Goal: Task Accomplishment & Management: Use online tool/utility

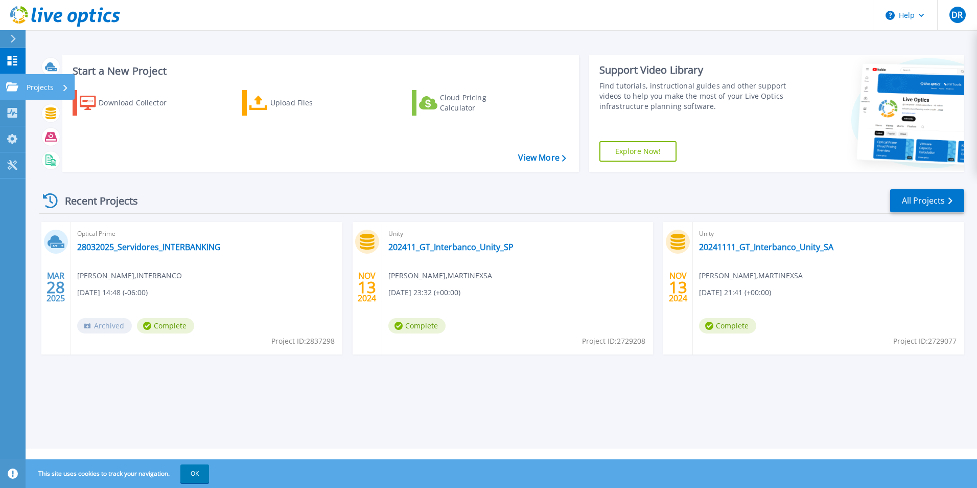
click at [50, 85] on p "Projects" at bounding box center [40, 87] width 27 height 27
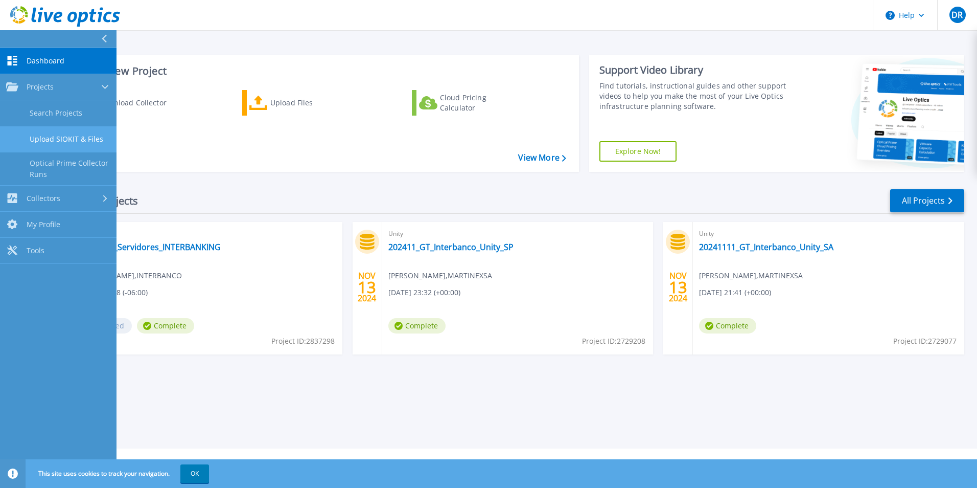
click at [88, 142] on link "Upload SIOKIT & Files" at bounding box center [58, 139] width 117 height 26
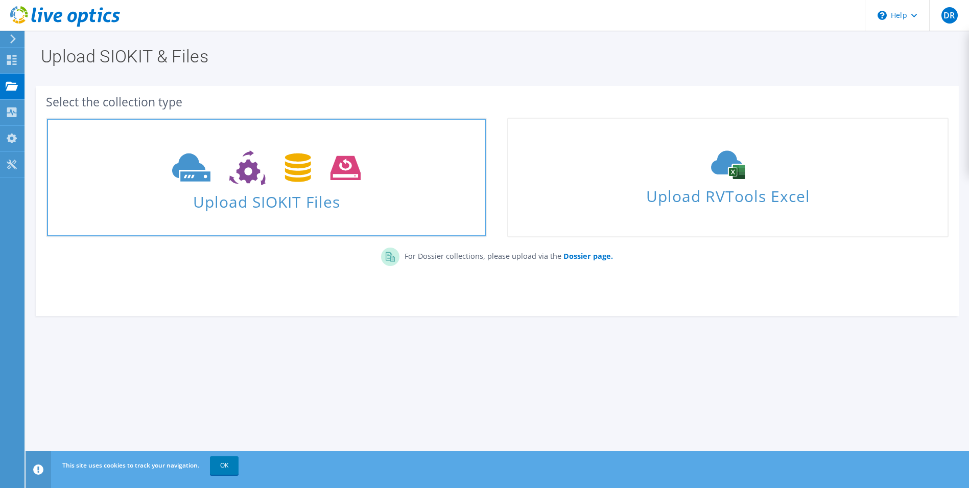
click at [225, 188] on span "Upload SIOKIT Files" at bounding box center [266, 199] width 439 height 22
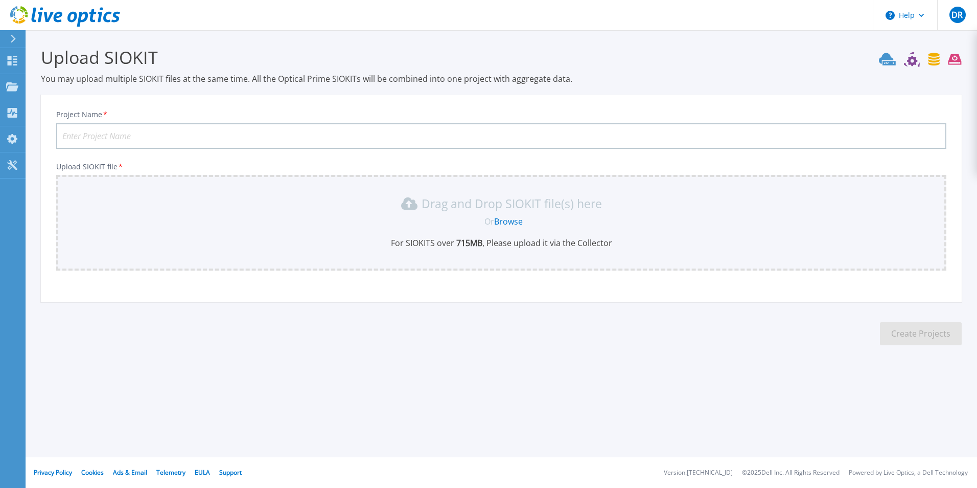
click at [150, 137] on input "Project Name *" at bounding box center [501, 136] width 890 height 26
click at [506, 220] on link "Browse" at bounding box center [508, 221] width 29 height 11
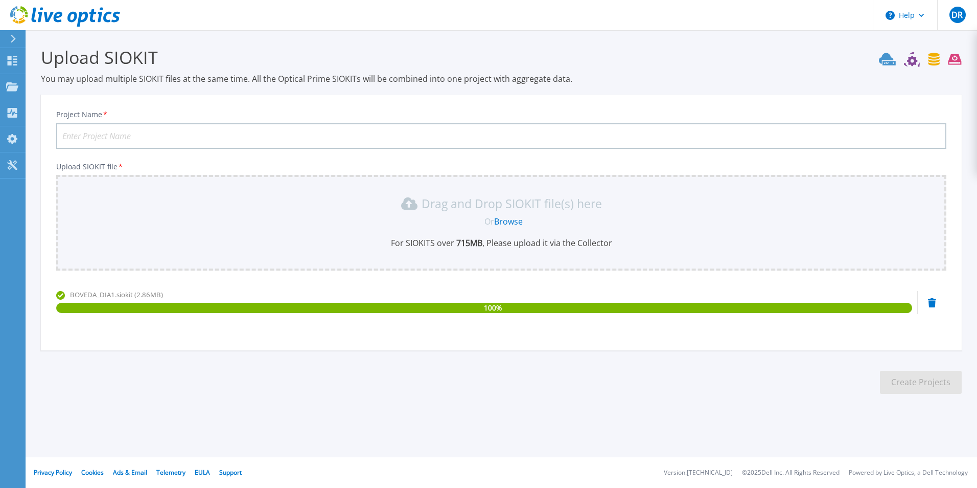
click at [176, 137] on input "Project Name *" at bounding box center [501, 136] width 890 height 26
type input "BOVEDADIA1"
click at [922, 379] on button "Create Projects" at bounding box center [921, 382] width 82 height 23
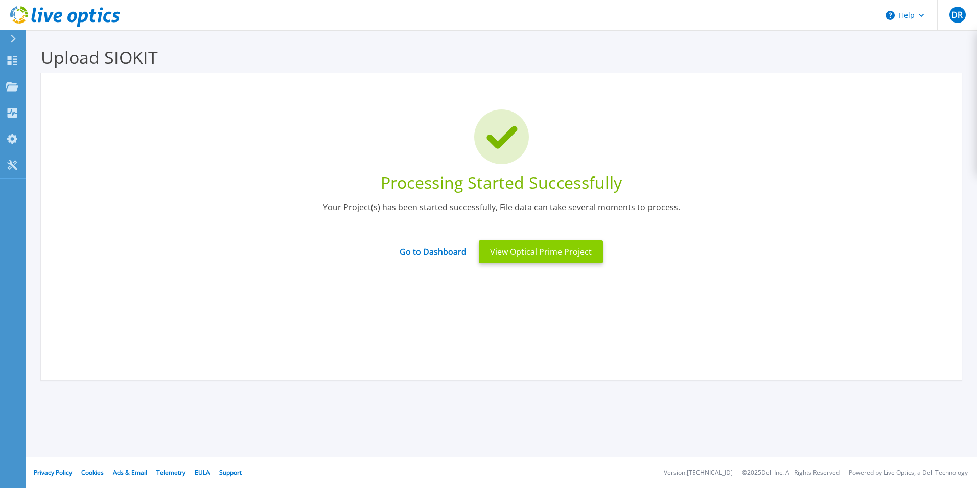
click at [533, 249] on button "View Optical Prime Project" at bounding box center [541, 251] width 124 height 23
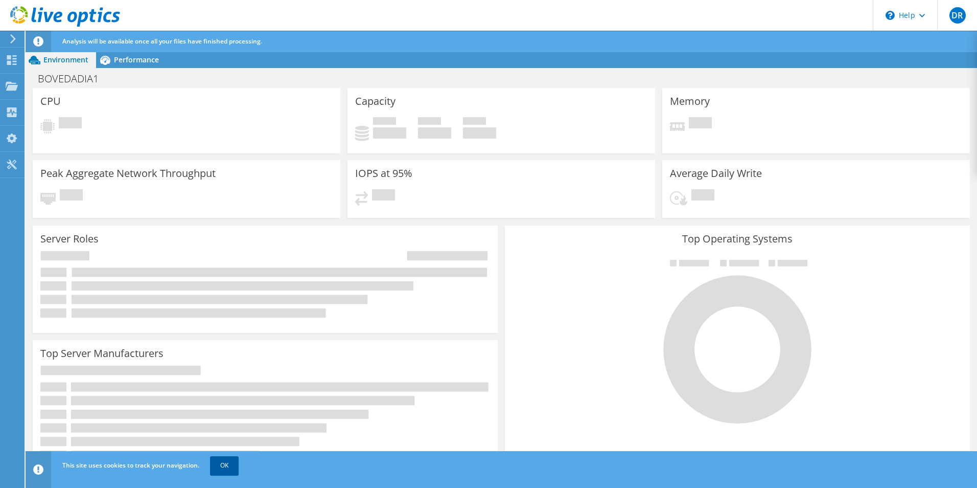
click at [221, 465] on link "OK" at bounding box center [224, 465] width 29 height 18
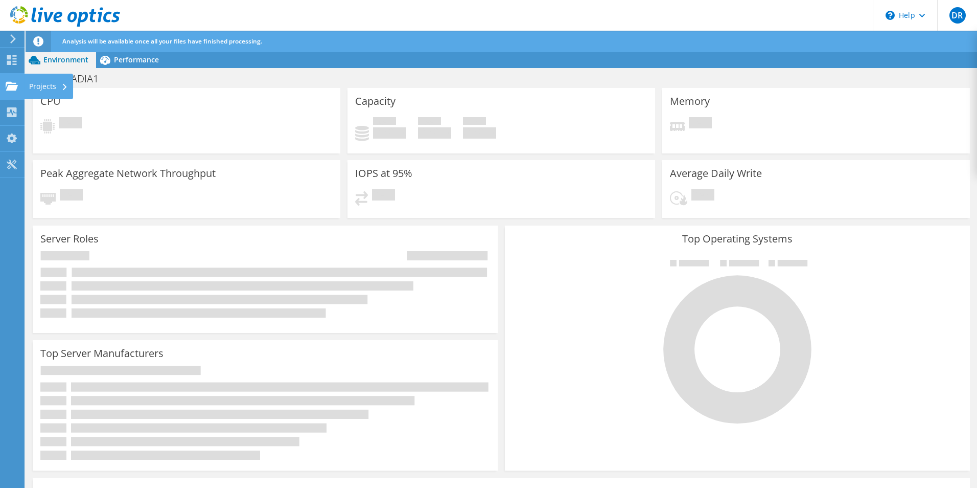
click at [17, 86] on use at bounding box center [12, 85] width 12 height 9
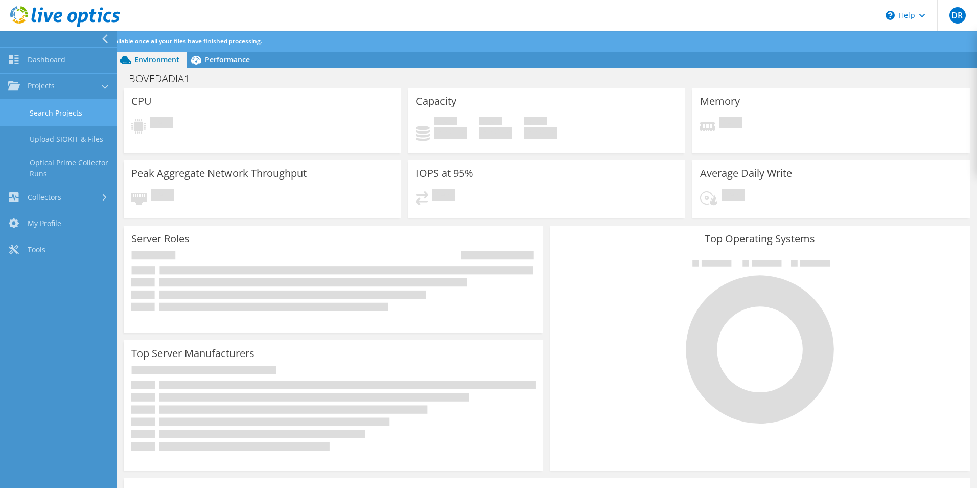
click at [82, 118] on link "Search Projects" at bounding box center [58, 113] width 117 height 26
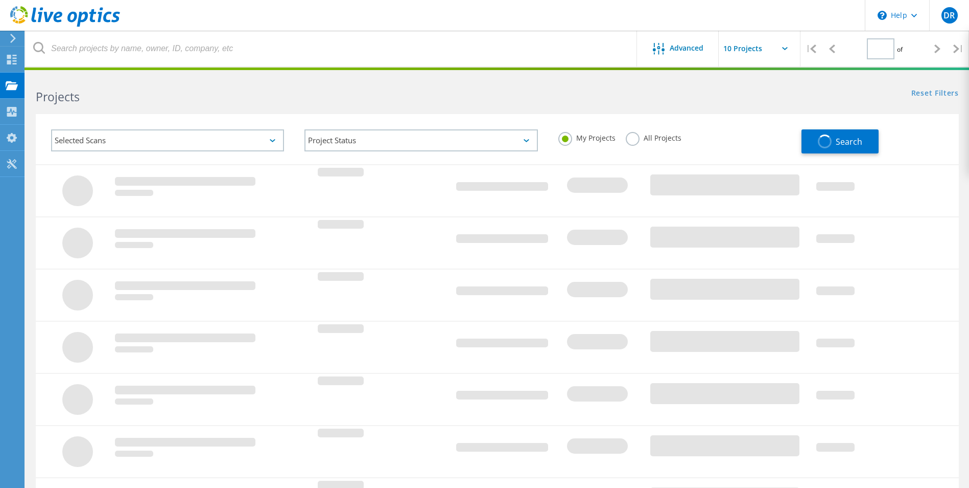
type input "1"
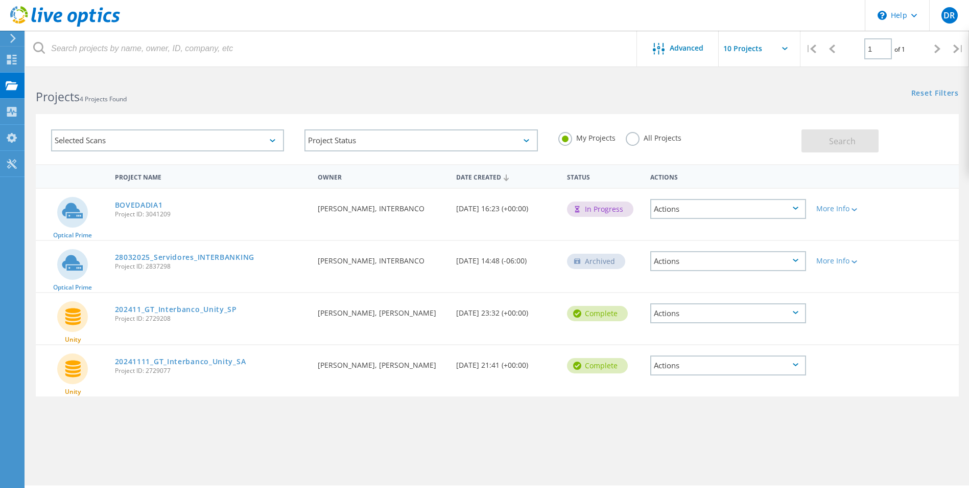
click at [796, 212] on div "Actions" at bounding box center [729, 209] width 156 height 20
click at [682, 89] on div "Reset Filters Show Filters" at bounding box center [733, 83] width 472 height 19
click at [843, 211] on div "More Info" at bounding box center [849, 208] width 64 height 7
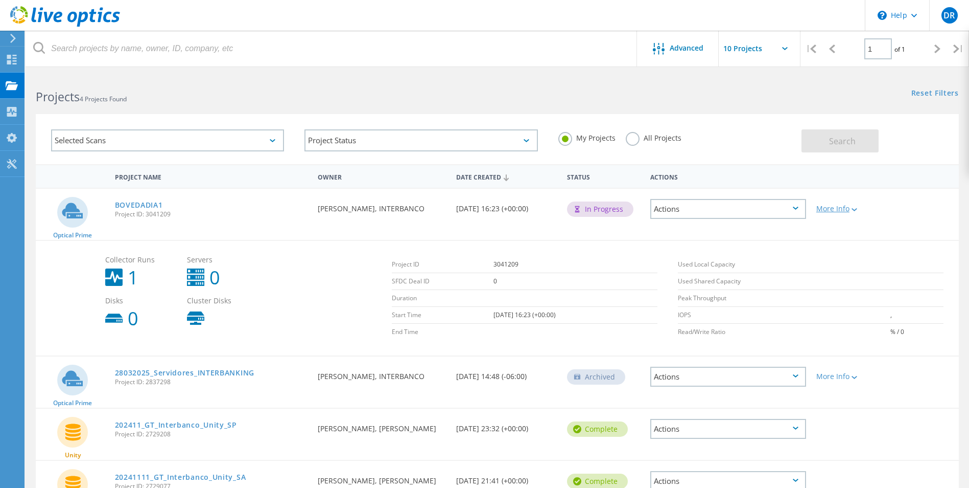
click at [843, 211] on div "More Info" at bounding box center [849, 208] width 64 height 7
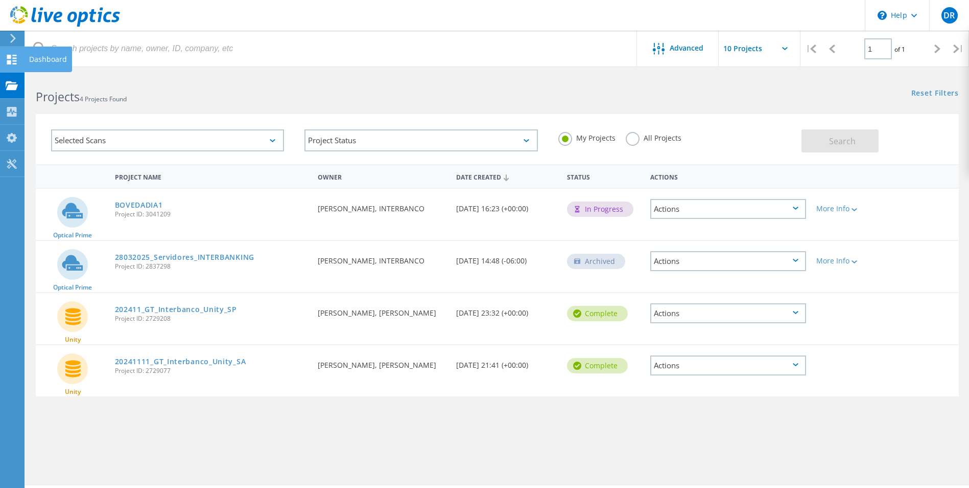
click at [13, 58] on use at bounding box center [12, 60] width 10 height 10
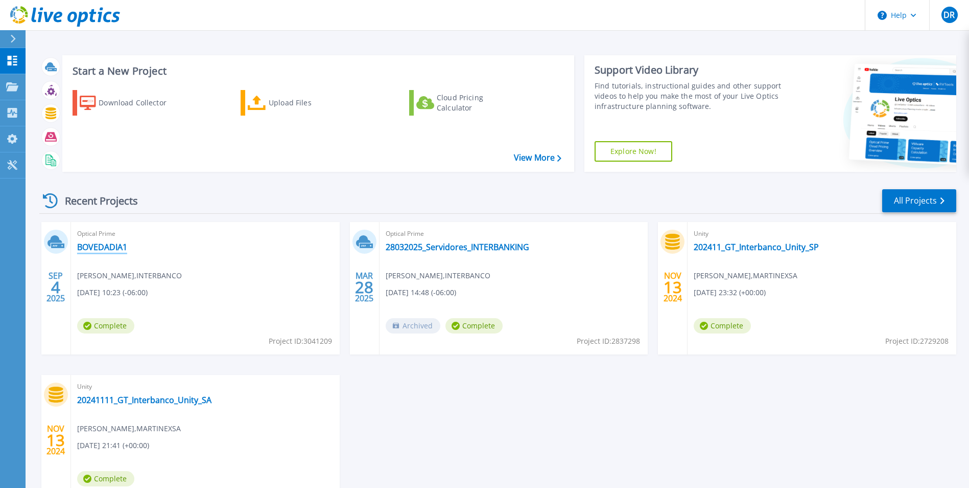
click at [111, 246] on link "BOVEDADIA1" at bounding box center [102, 247] width 50 height 10
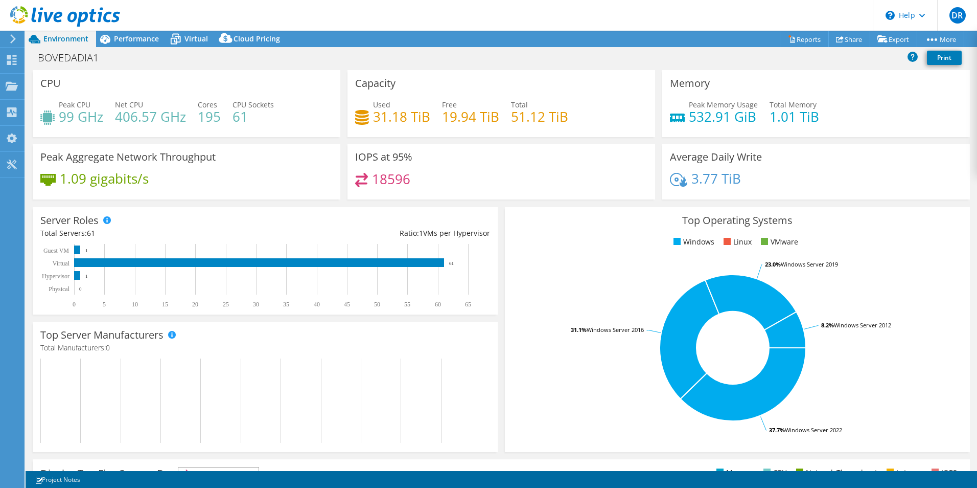
select select "USD"
